Goal: Information Seeking & Learning: Learn about a topic

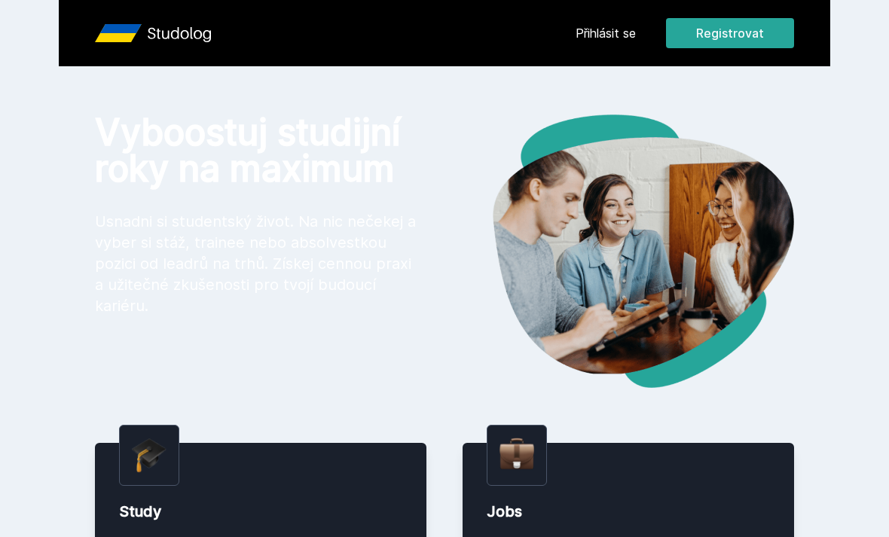
click at [601, 40] on link "Přihlásit se" at bounding box center [606, 33] width 60 height 18
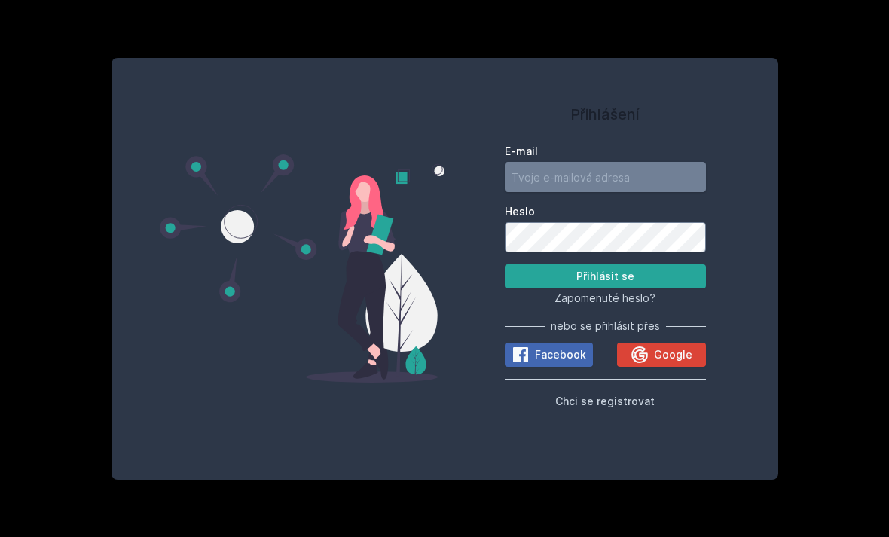
click at [611, 192] on input "E-mail" at bounding box center [605, 177] width 201 height 30
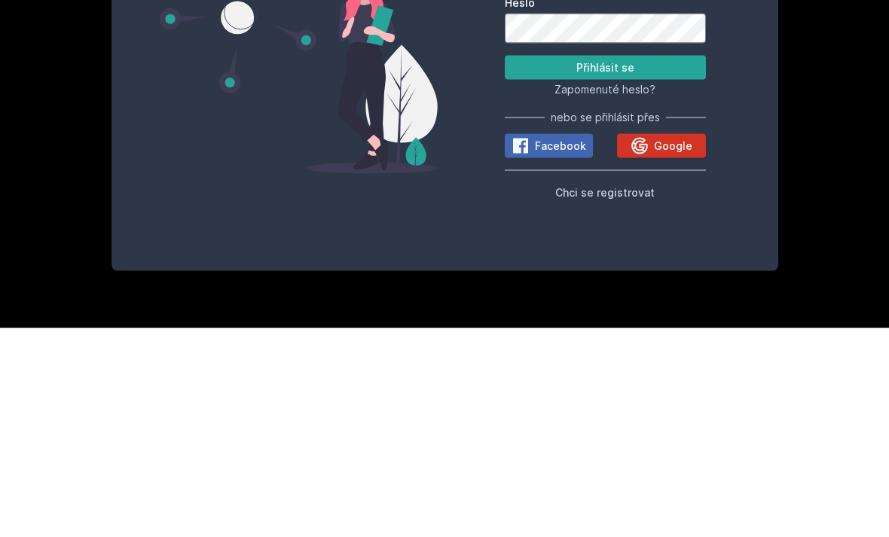
click at [669, 347] on span "Google" at bounding box center [673, 354] width 38 height 15
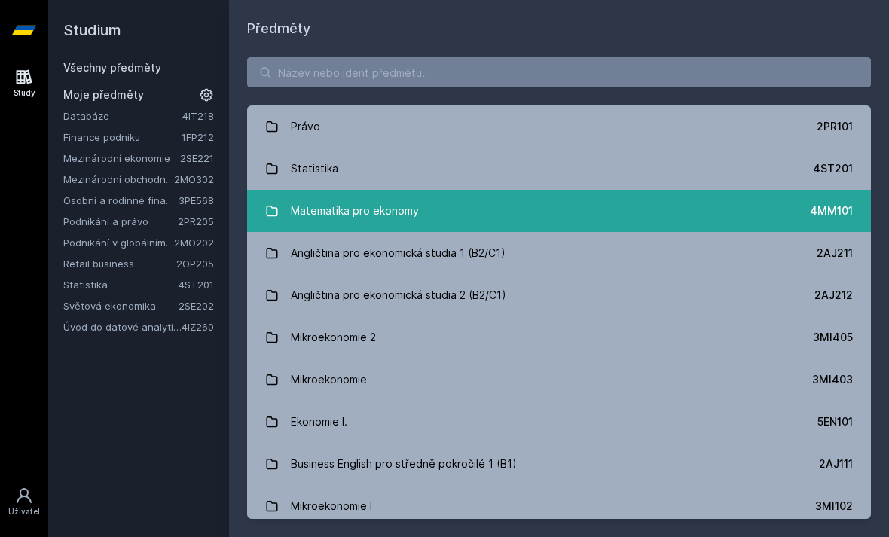
click at [554, 205] on link "Matematika pro ekonomy 4MM101" at bounding box center [559, 211] width 624 height 42
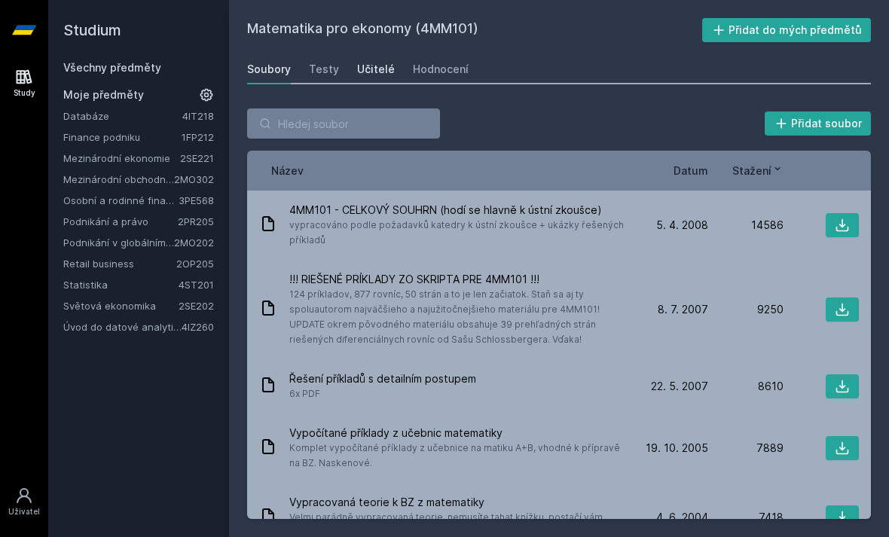
click at [372, 74] on div "Učitelé" at bounding box center [376, 69] width 38 height 15
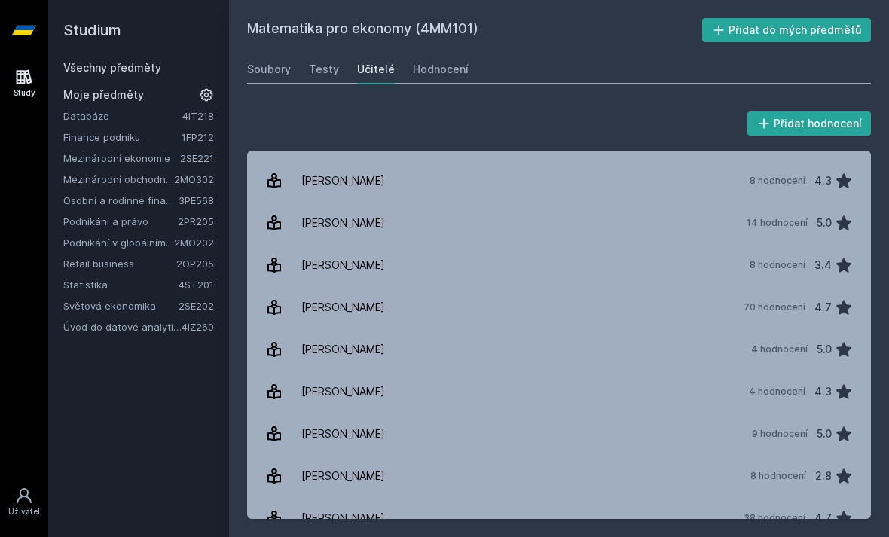
scroll to position [1181, 0]
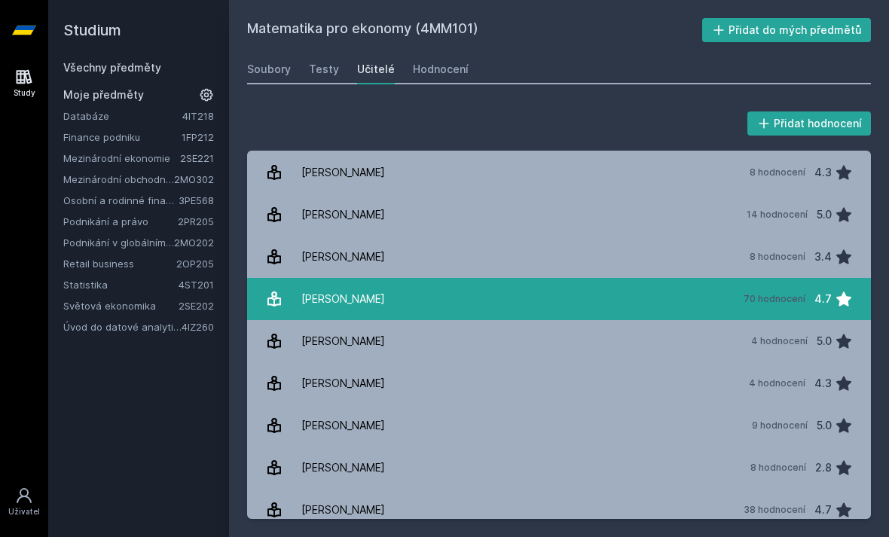
click at [690, 296] on link "[PERSON_NAME] 70 hodnocení 4.7" at bounding box center [559, 299] width 624 height 42
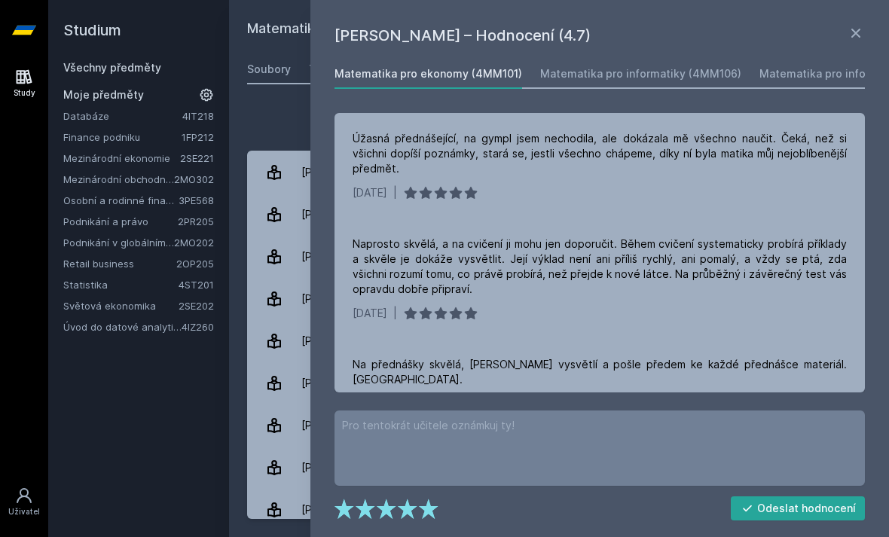
click at [289, 95] on div "Přidat hodnocení [PERSON_NAME] – Hodnocení (4.7) Matematika pro ekonomy (4MM101…" at bounding box center [559, 313] width 660 height 447
click at [289, 77] on link "Soubory" at bounding box center [269, 69] width 44 height 30
